Goal: Information Seeking & Learning: Learn about a topic

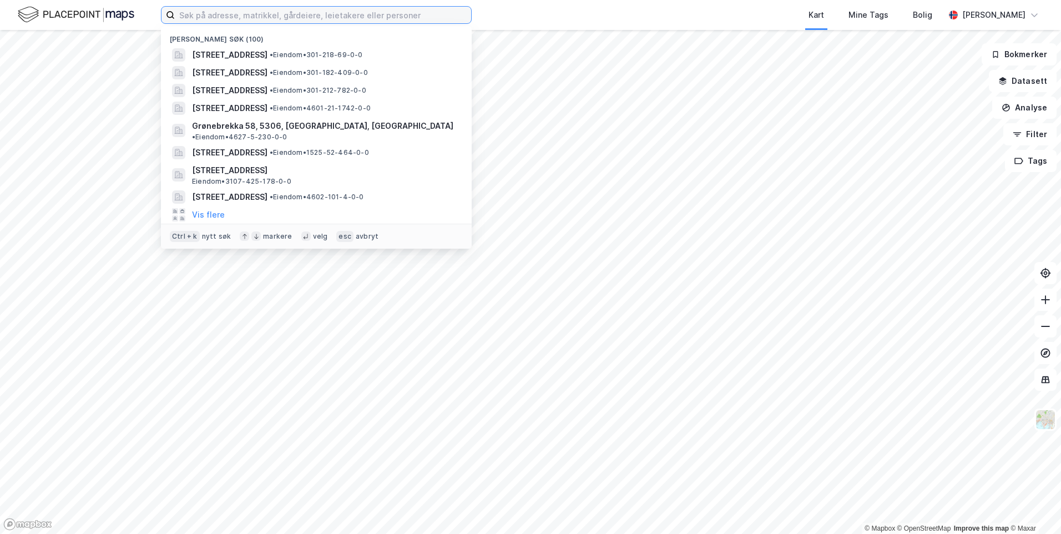
click at [271, 16] on input at bounding box center [323, 15] width 296 height 17
paste input "Nattlandsveien 23"
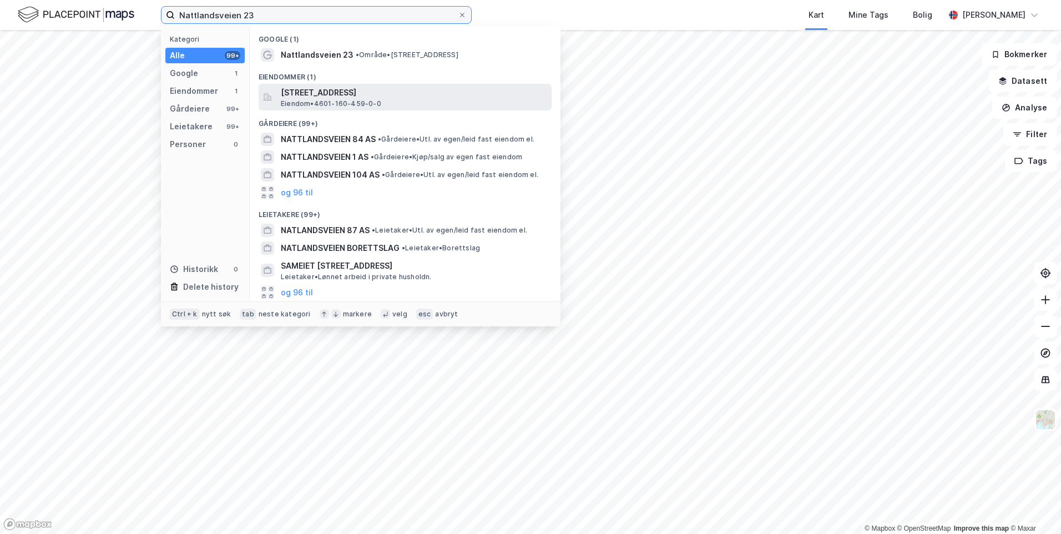
type input "Nattlandsveien 23"
click at [396, 92] on span "[STREET_ADDRESS]" at bounding box center [414, 92] width 266 height 13
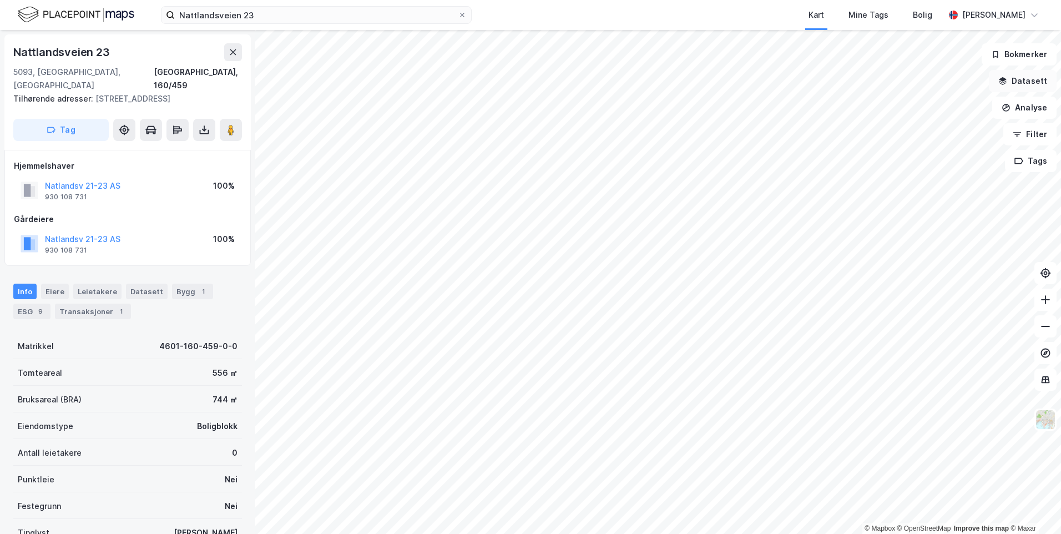
click at [1000, 78] on button "Datasett" at bounding box center [1023, 81] width 68 height 22
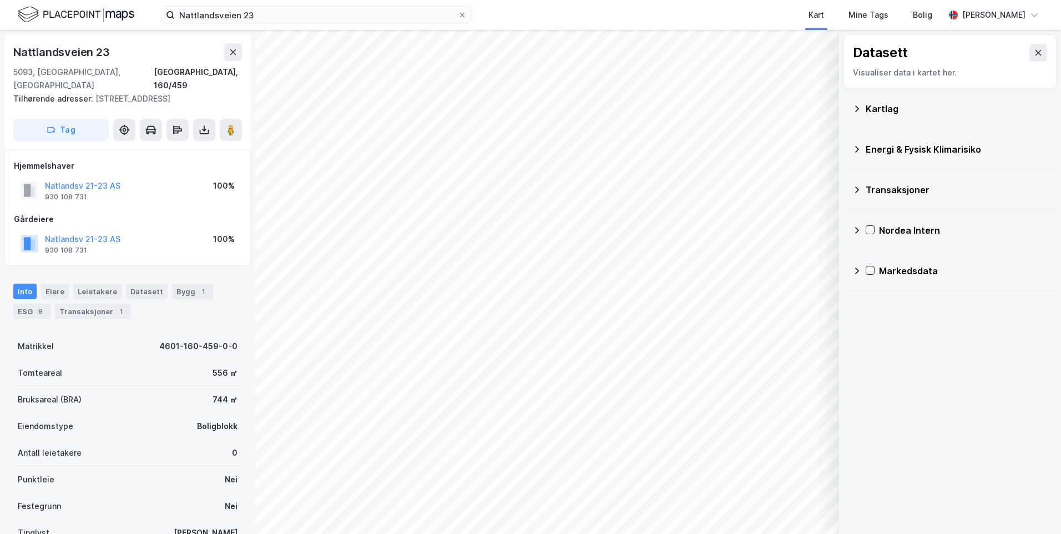
click at [878, 114] on div "Kartlag" at bounding box center [957, 108] width 182 height 13
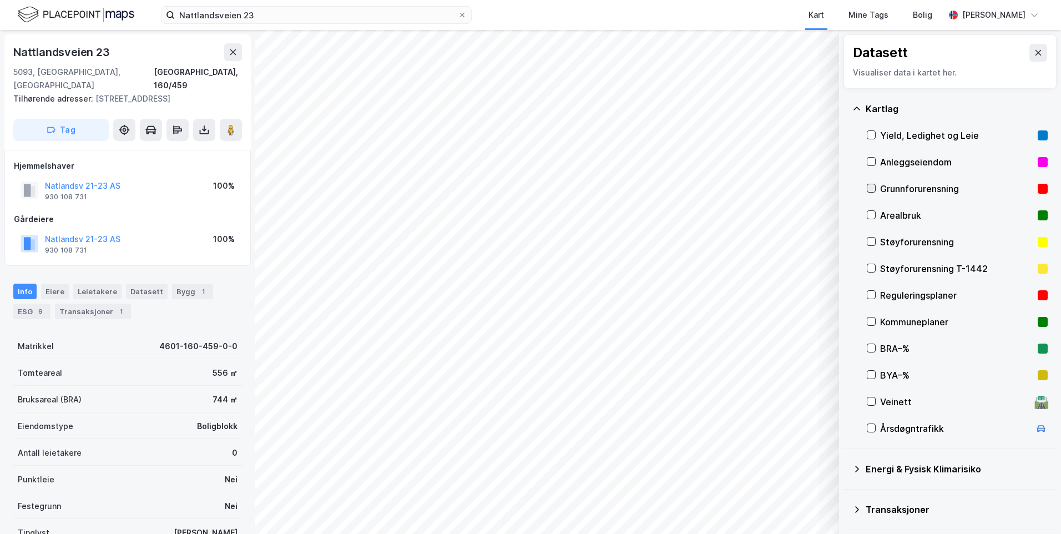
click at [873, 188] on icon at bounding box center [872, 189] width 6 height 4
click at [854, 104] on icon at bounding box center [857, 108] width 9 height 9
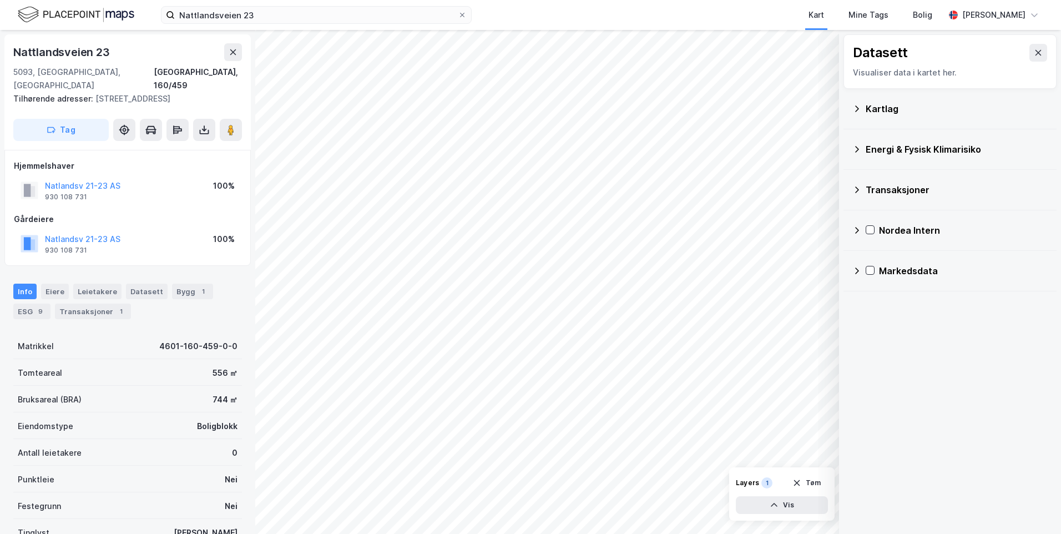
click at [857, 147] on icon at bounding box center [858, 149] width 4 height 7
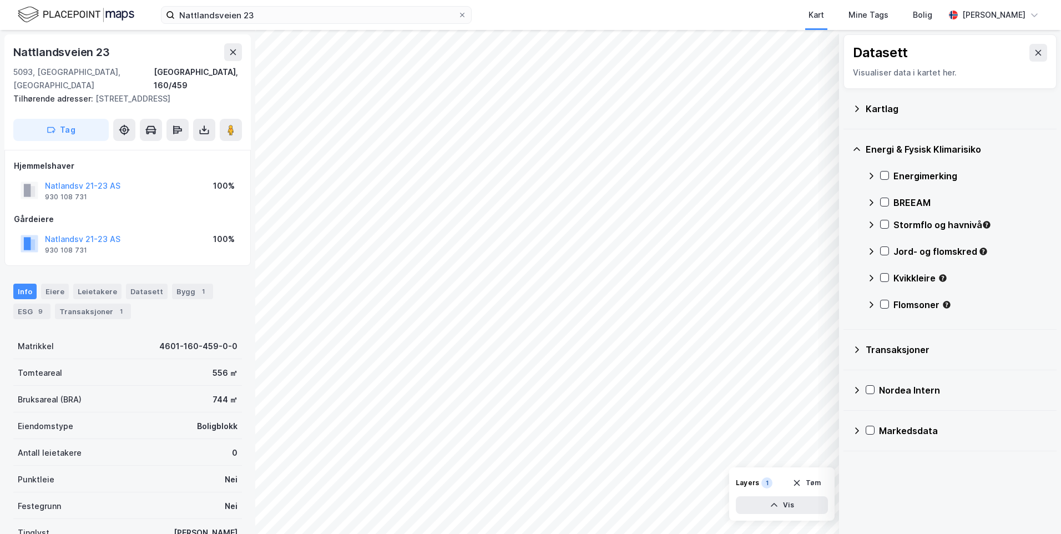
click at [870, 177] on icon at bounding box center [871, 176] width 9 height 9
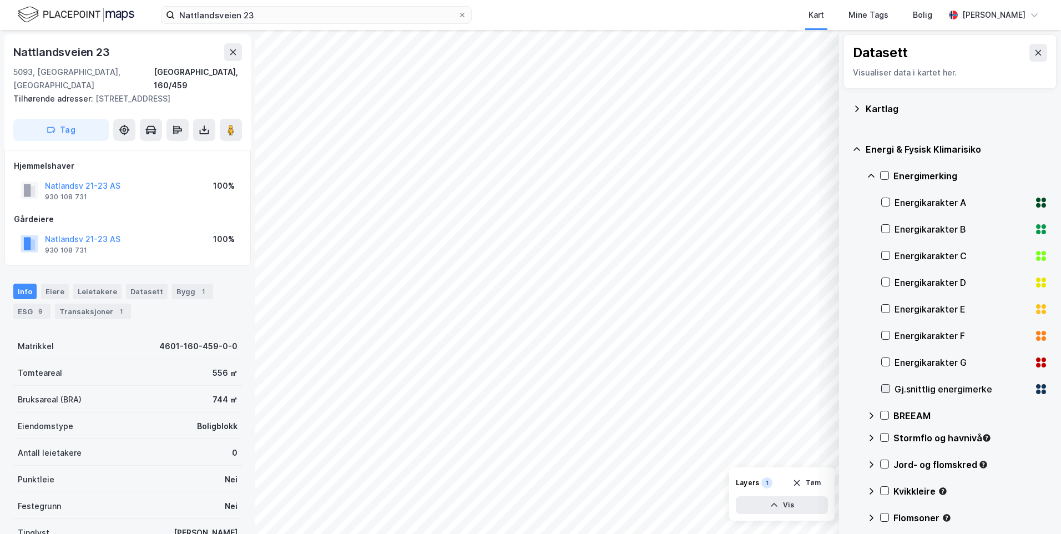
click at [887, 388] on icon at bounding box center [886, 389] width 8 height 8
click at [868, 175] on icon at bounding box center [871, 176] width 9 height 9
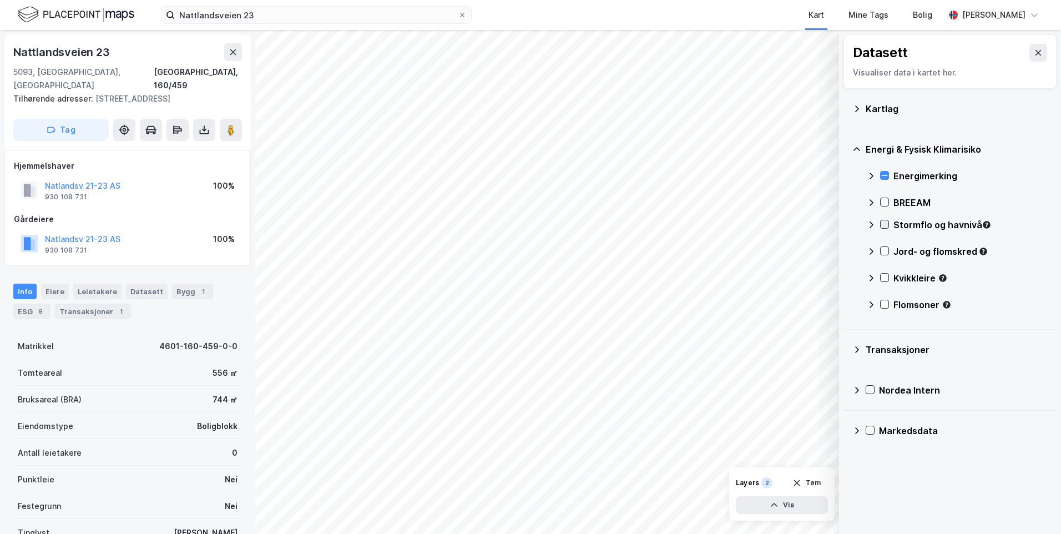
click at [886, 223] on icon at bounding box center [885, 224] width 8 height 8
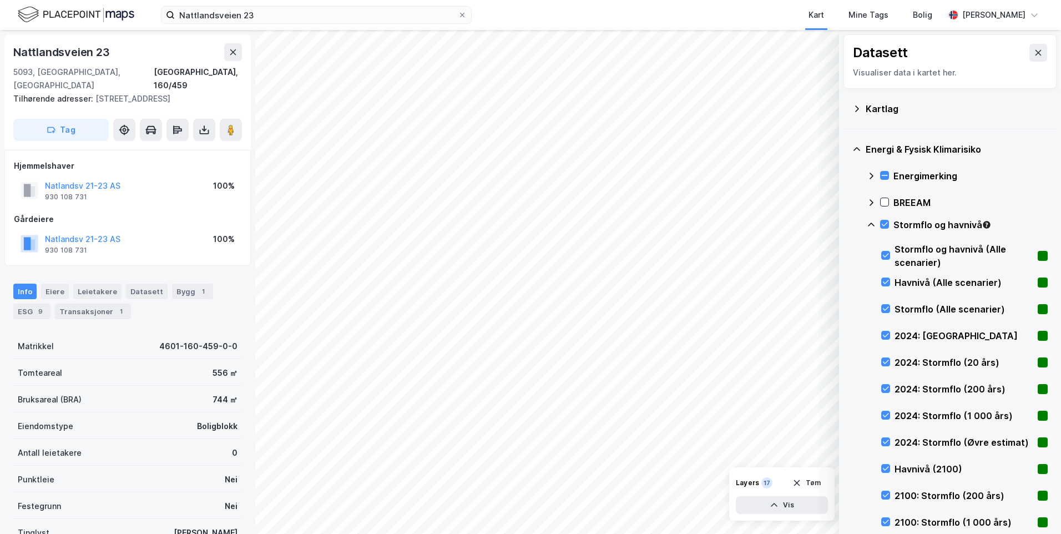
click at [871, 224] on icon at bounding box center [871, 224] width 9 height 9
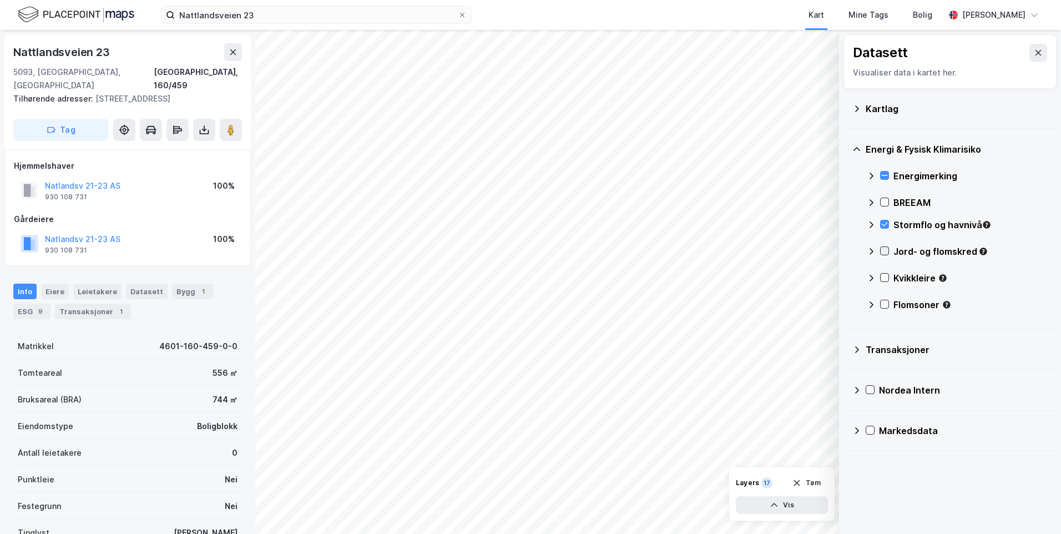
click at [887, 249] on icon at bounding box center [885, 251] width 8 height 8
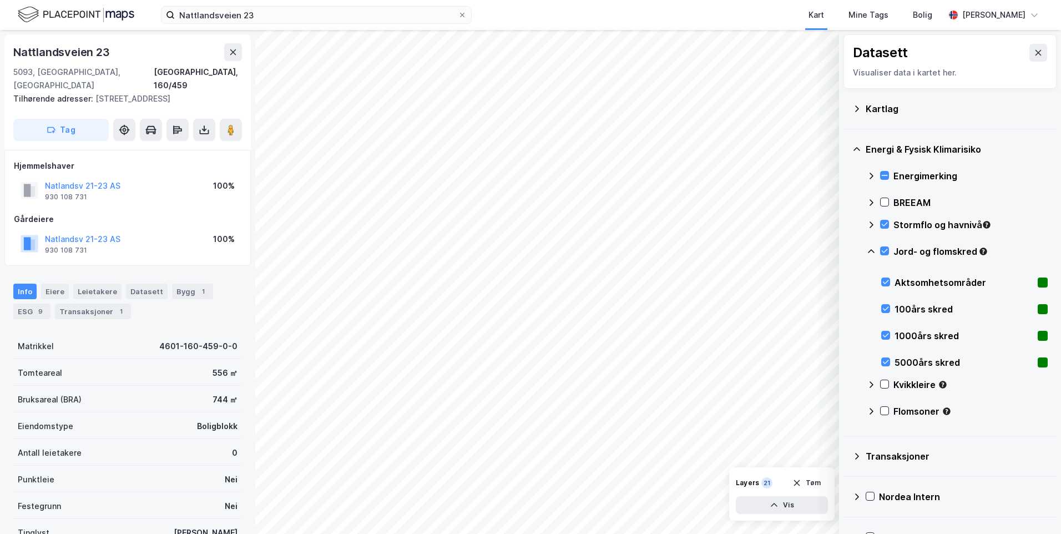
click at [872, 250] on icon at bounding box center [871, 251] width 7 height 4
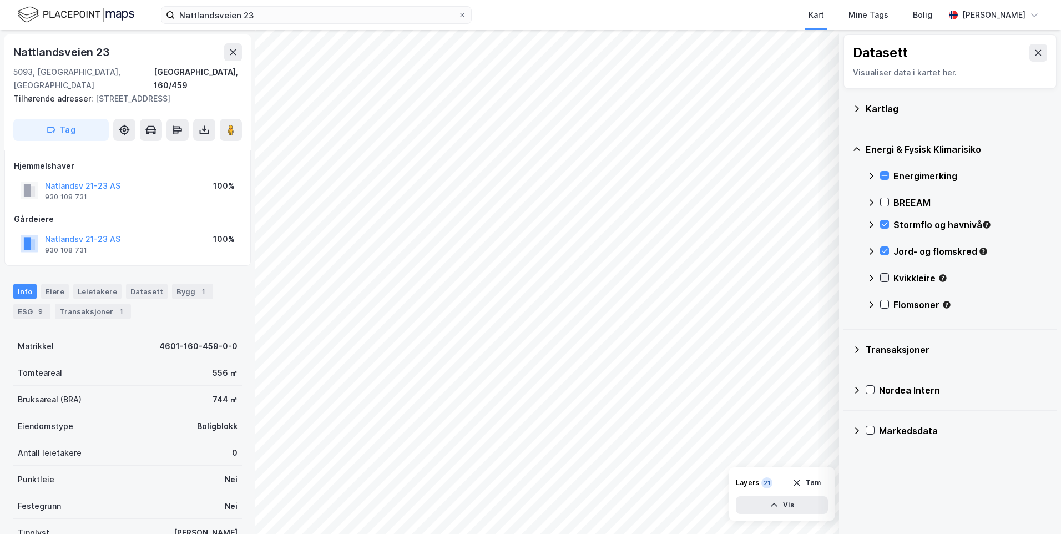
click at [885, 275] on icon at bounding box center [885, 278] width 8 height 8
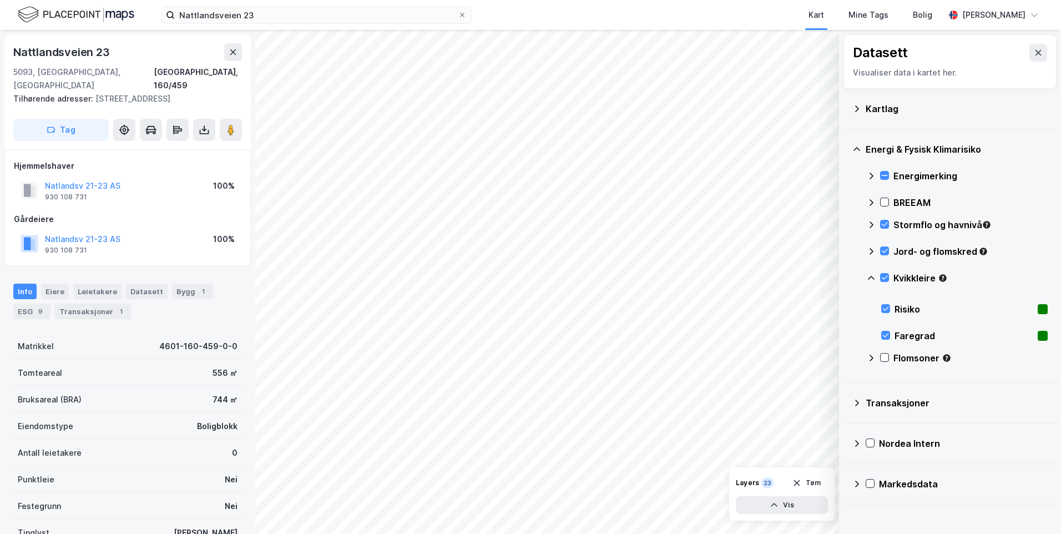
click at [869, 272] on div "Kvikkleire" at bounding box center [957, 282] width 181 height 27
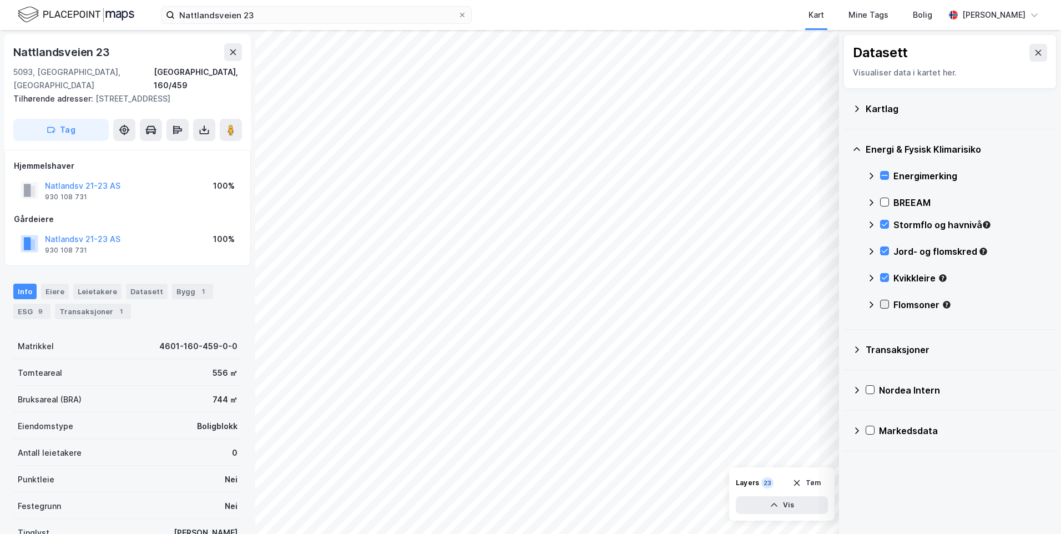
click at [885, 303] on icon at bounding box center [885, 304] width 8 height 8
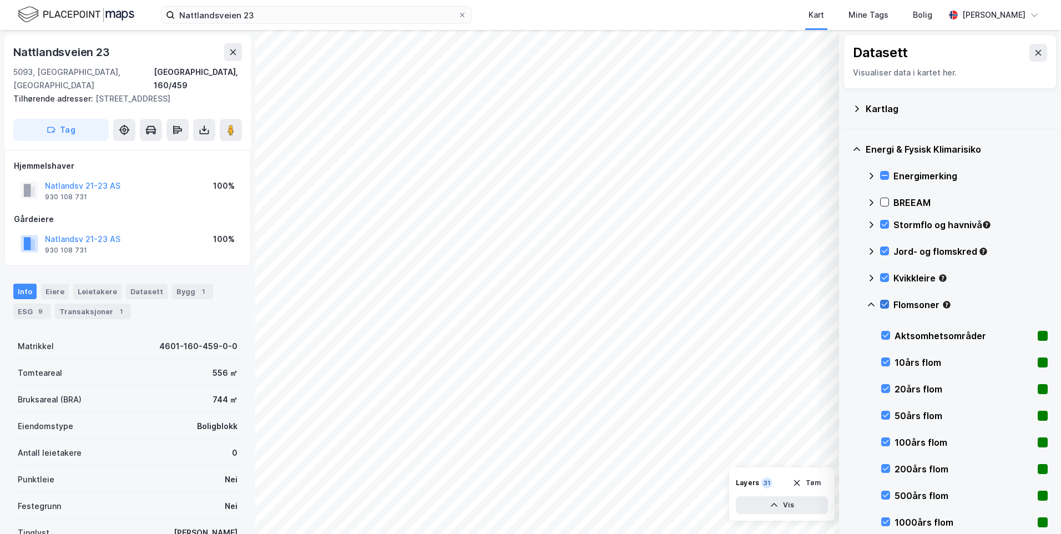
click at [884, 305] on icon at bounding box center [885, 304] width 8 height 8
click at [885, 308] on icon at bounding box center [885, 304] width 8 height 8
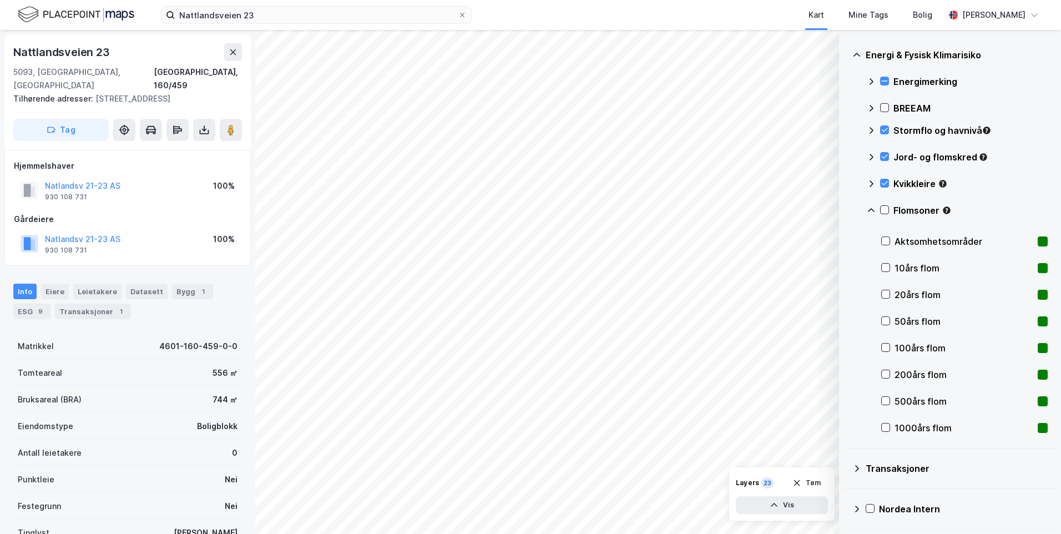
scroll to position [95, 0]
click at [887, 426] on icon at bounding box center [886, 427] width 8 height 8
click at [884, 240] on icon at bounding box center [886, 241] width 8 height 8
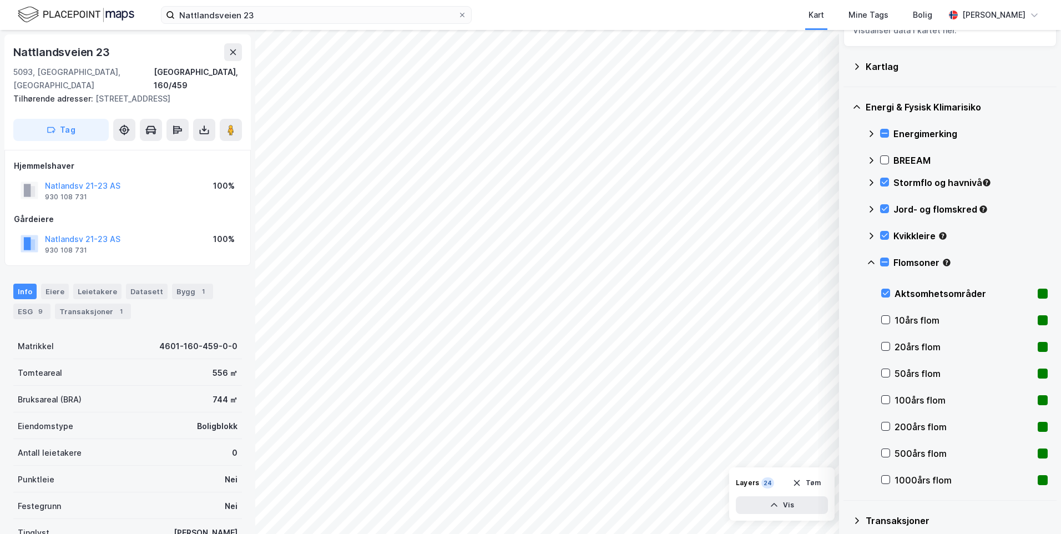
scroll to position [0, 0]
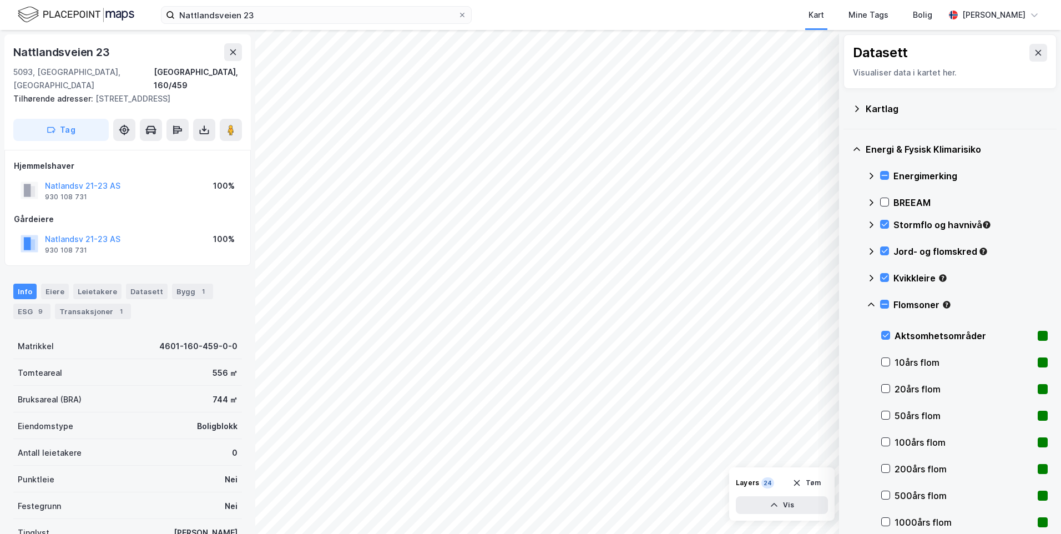
click at [857, 109] on icon at bounding box center [857, 108] width 9 height 9
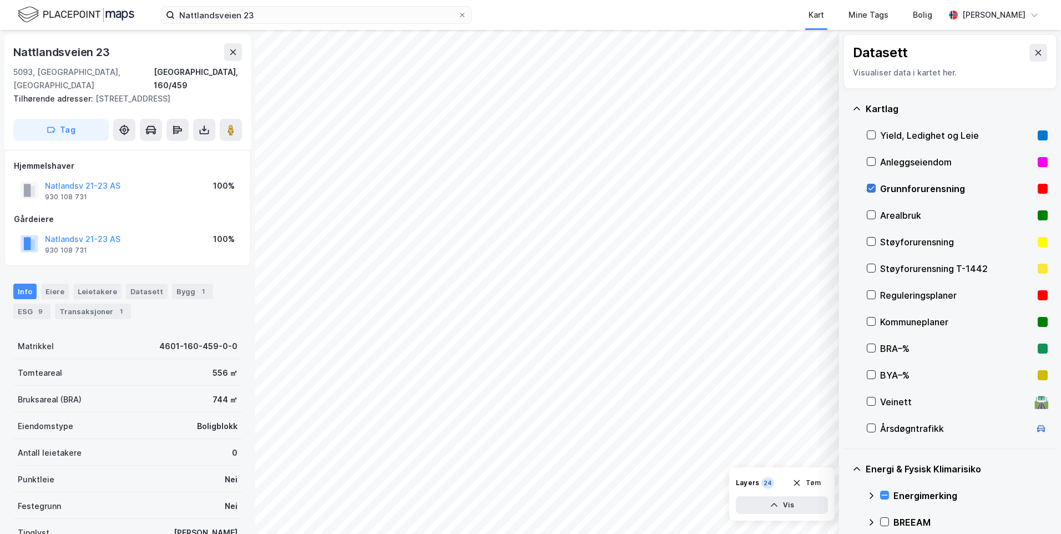
click at [871, 186] on icon at bounding box center [872, 188] width 8 height 8
